Goal: Communication & Community: Answer question/provide support

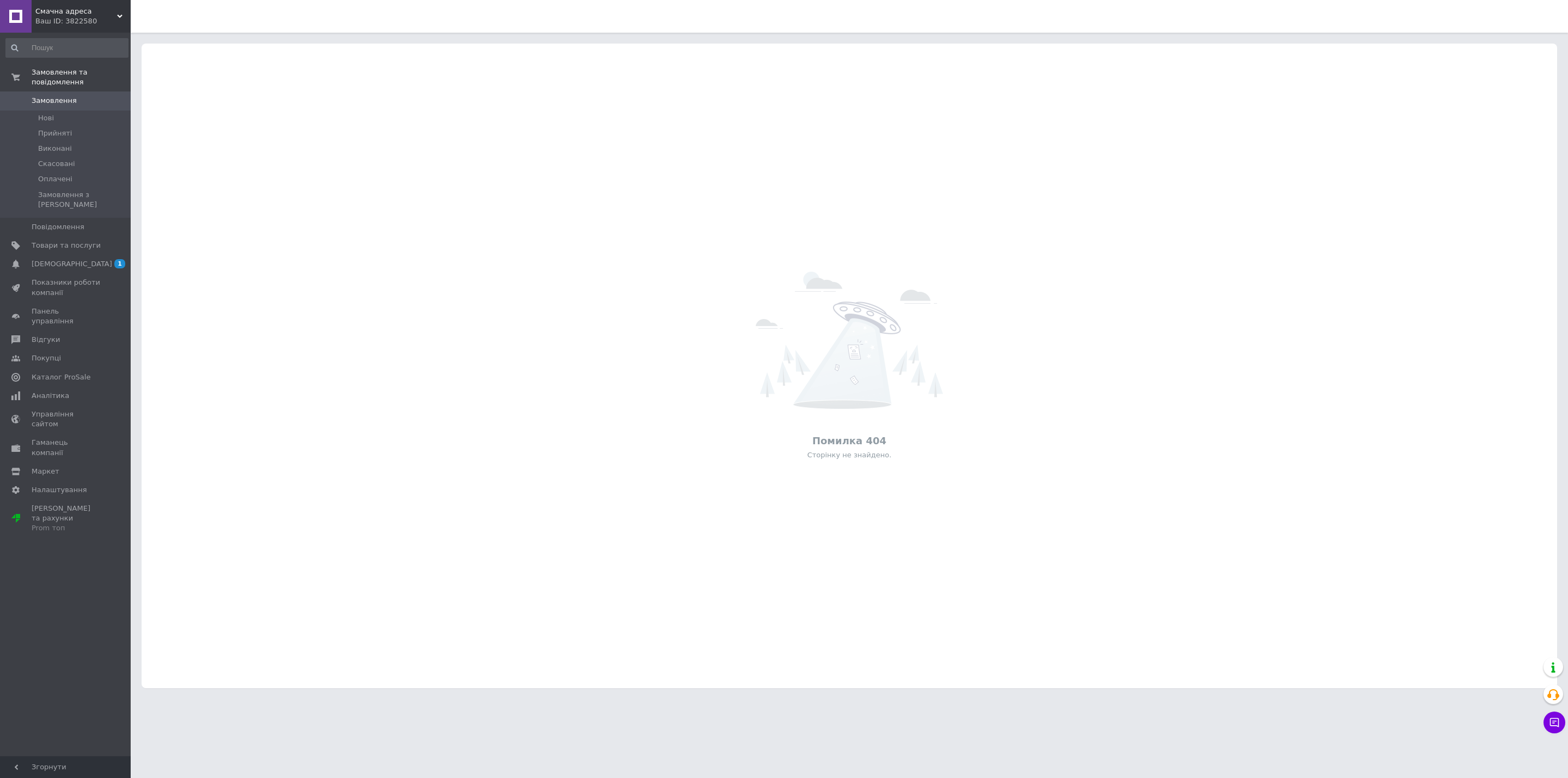
click at [54, 15] on span "Смачна адреса" at bounding box center [76, 12] width 82 height 10
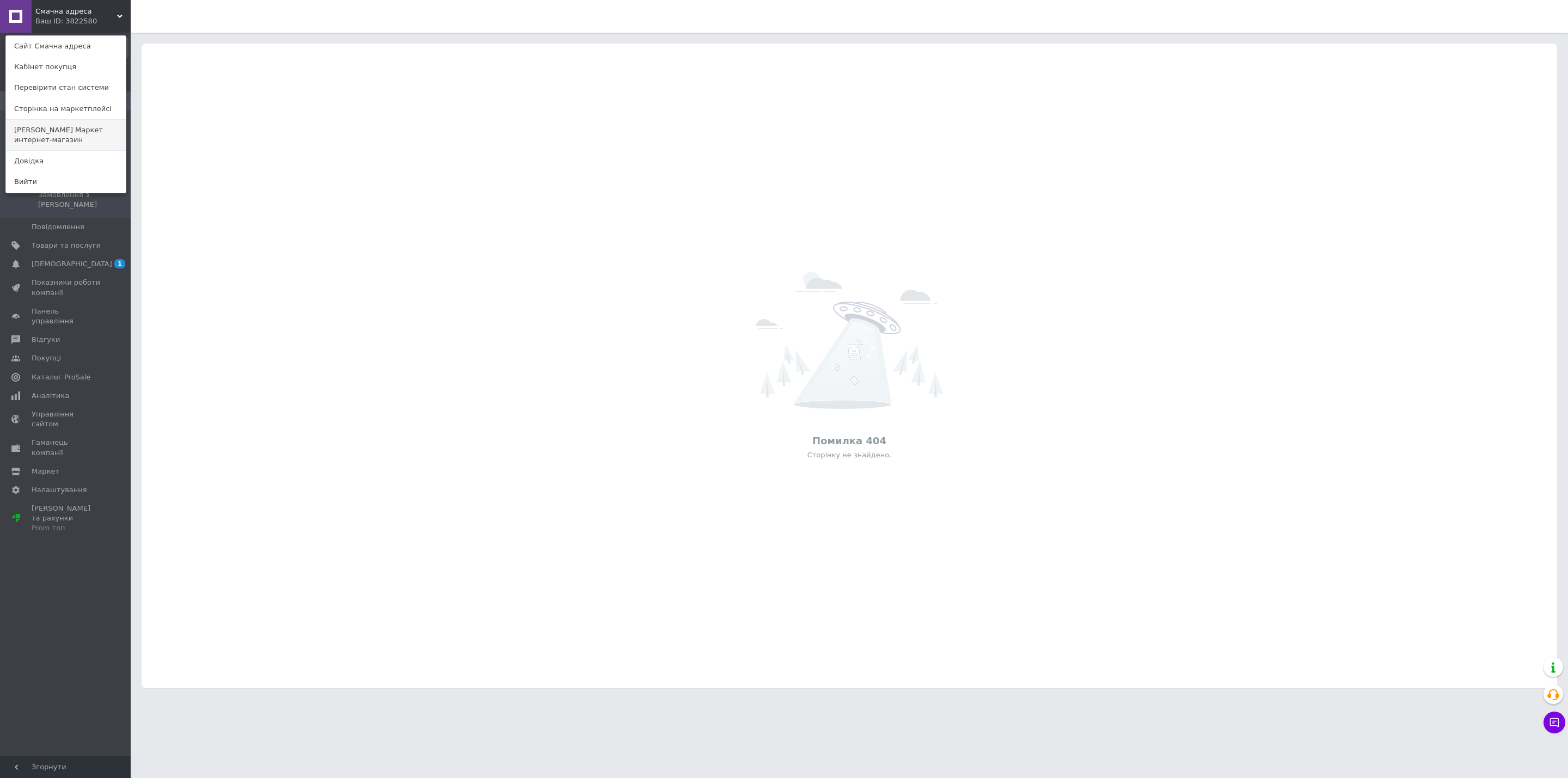
click at [63, 132] on link "[PERSON_NAME] Маркет интернет-магазин" at bounding box center [66, 135] width 120 height 30
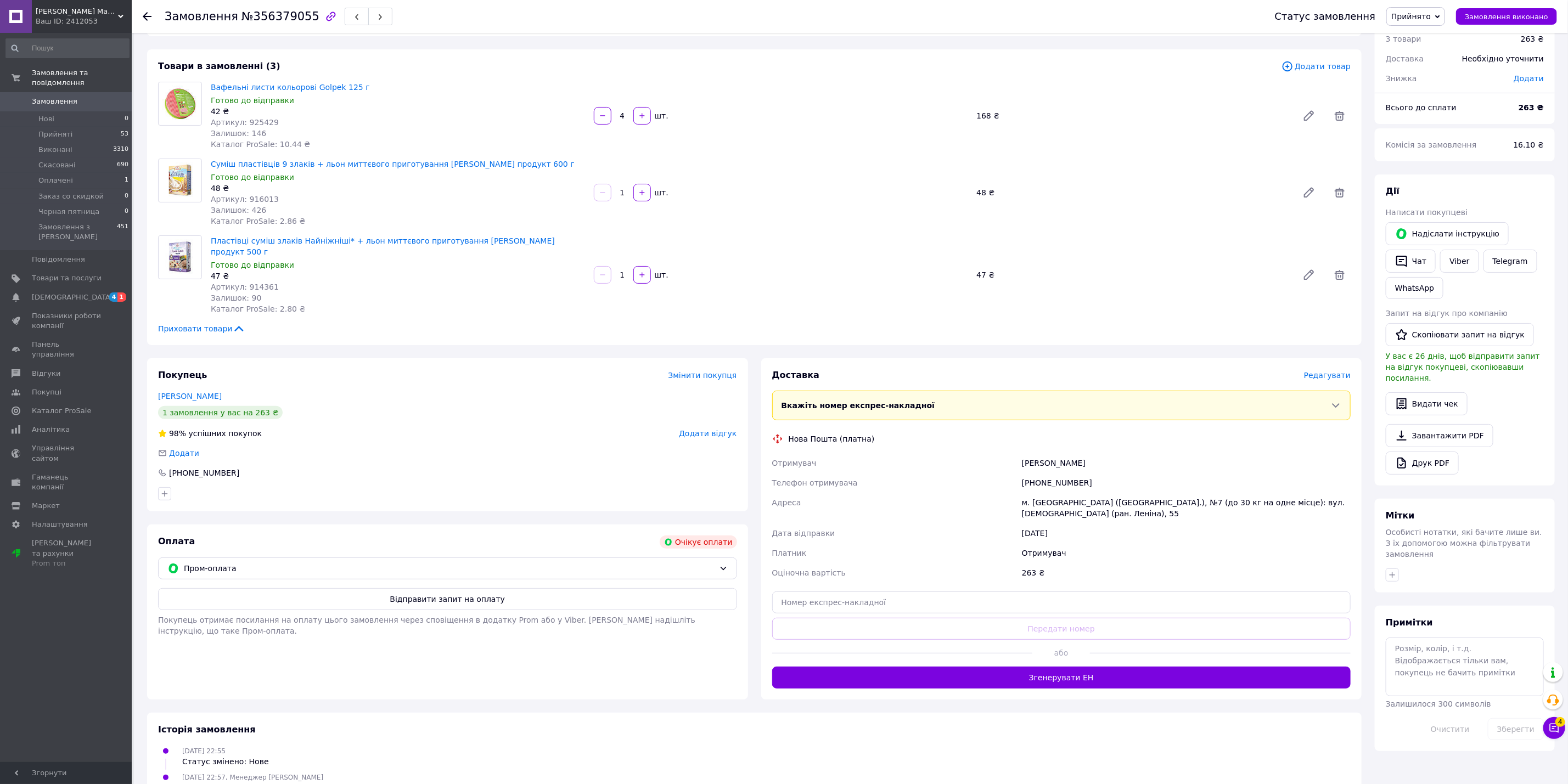
scroll to position [70, 0]
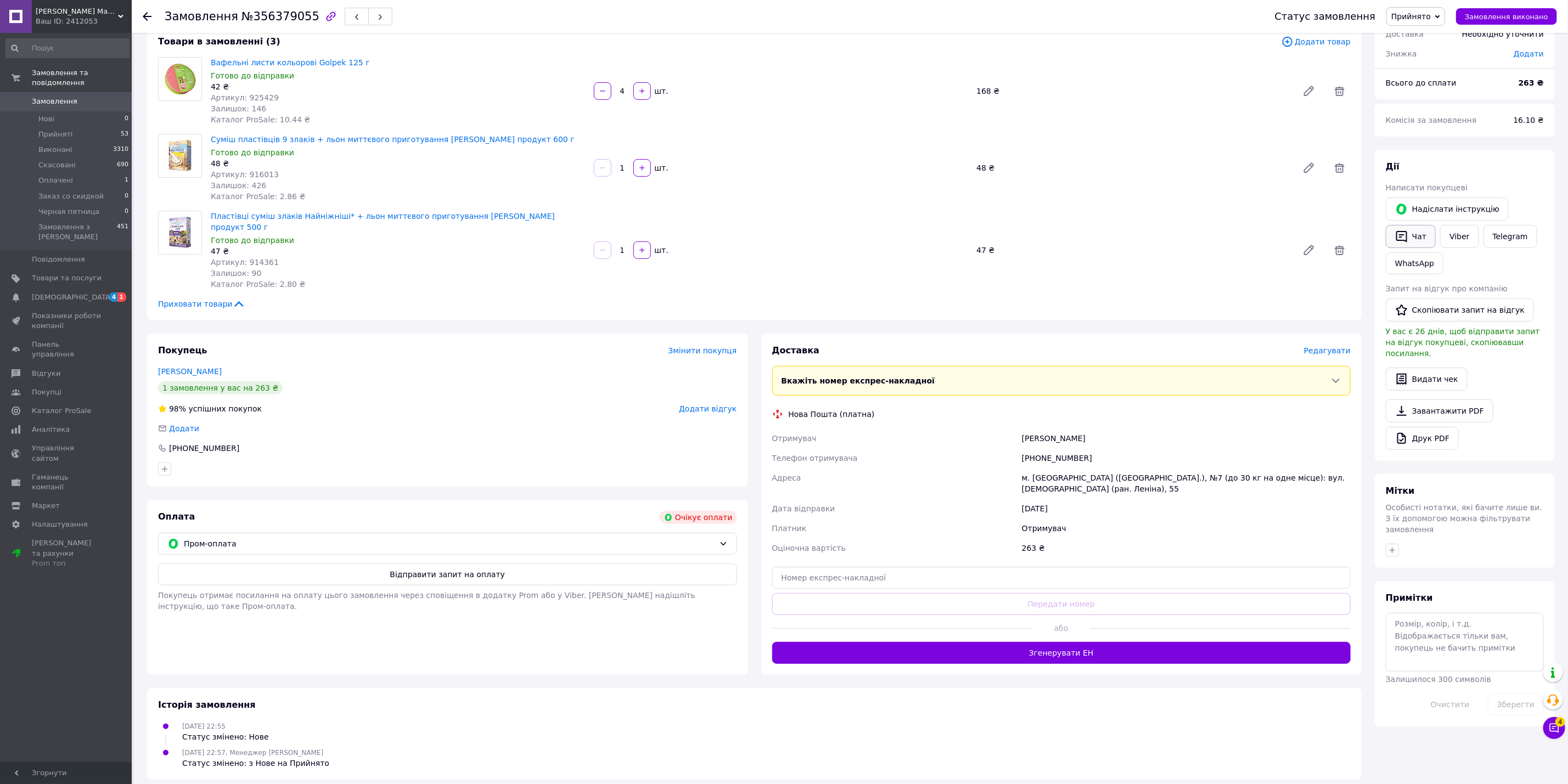
click at [1425, 242] on button "Чат" at bounding box center [1410, 237] width 50 height 23
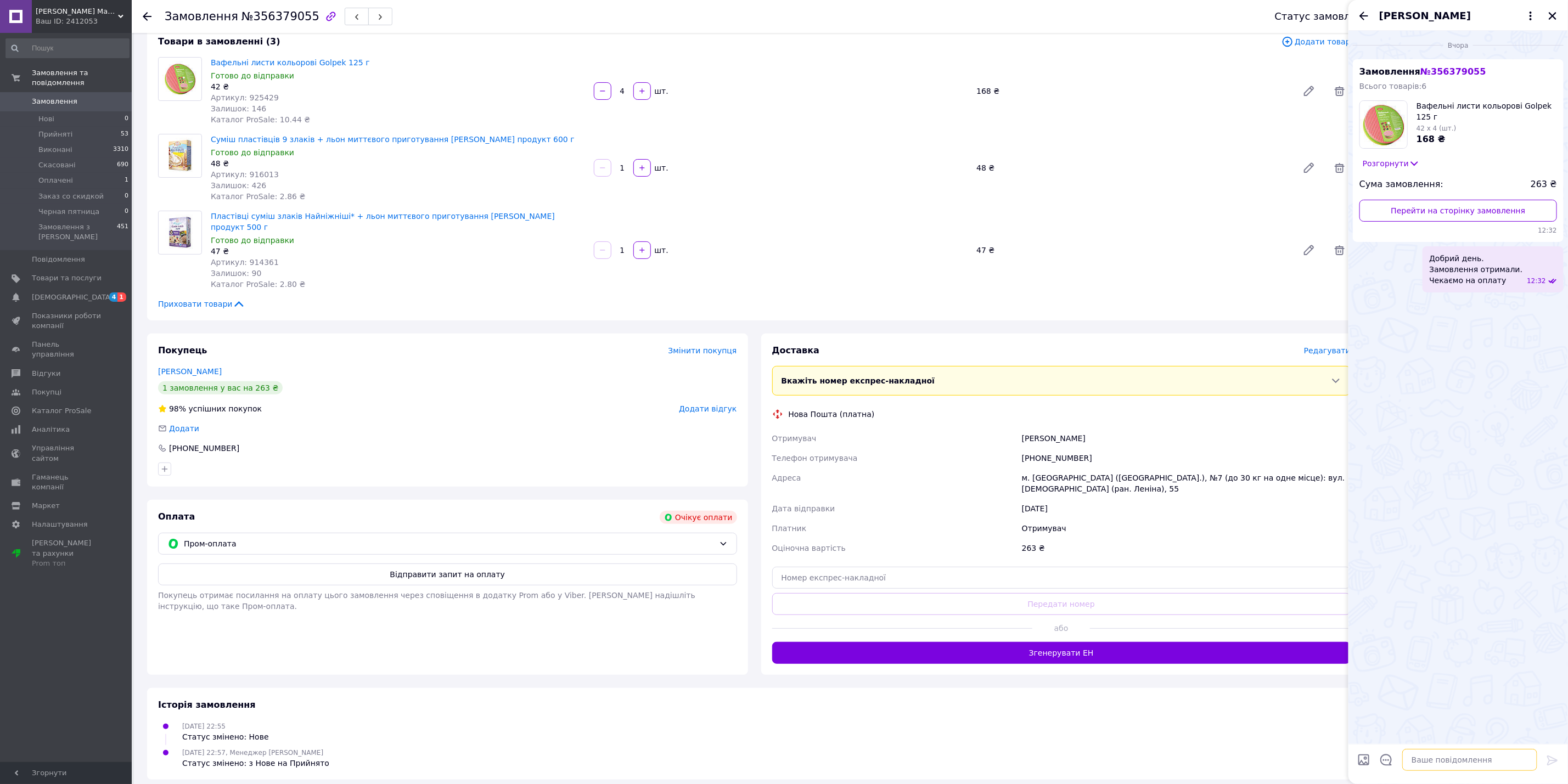
click at [1458, 767] on textarea at bounding box center [1470, 760] width 135 height 22
type textarea "Добрий день, ваше замовлення актуальне?"
